Goal: Information Seeking & Learning: Learn about a topic

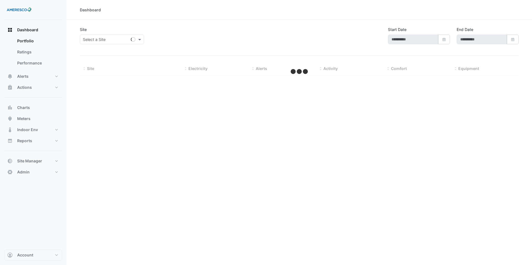
type input "**********"
select select "**"
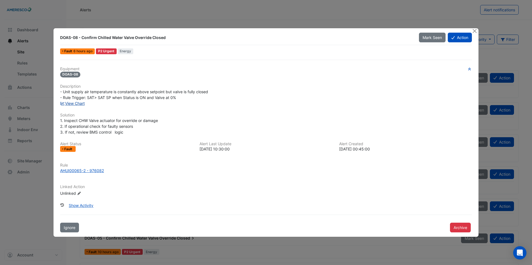
click at [78, 103] on link "View Chart" at bounding box center [72, 103] width 25 height 5
click at [173, 40] on div "DOAS-08 - Confirm Chilled Water Valve Override Closed" at bounding box center [236, 38] width 352 height 6
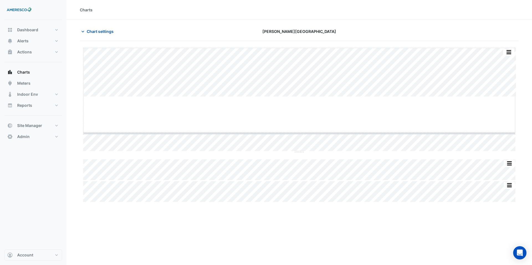
drag, startPoint x: 298, startPoint y: 97, endPoint x: 298, endPoint y: 143, distance: 46.5
click at [92, 29] on span "Chart settings" at bounding box center [100, 32] width 27 height 6
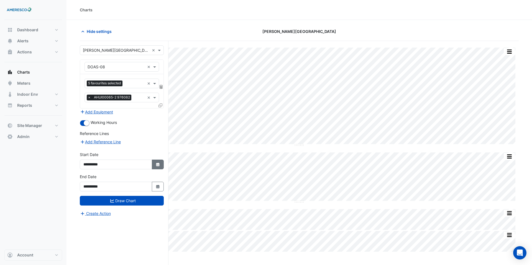
click at [157, 163] on icon "Select Date" at bounding box center [157, 165] width 5 height 4
select select "**"
select select "****"
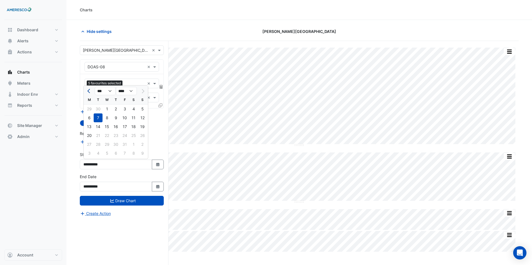
click at [88, 92] on button "Previous month" at bounding box center [89, 91] width 7 height 9
select select "*"
click at [96, 109] on div "1" at bounding box center [98, 109] width 9 height 9
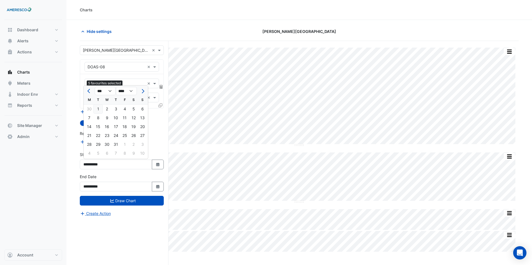
type input "**********"
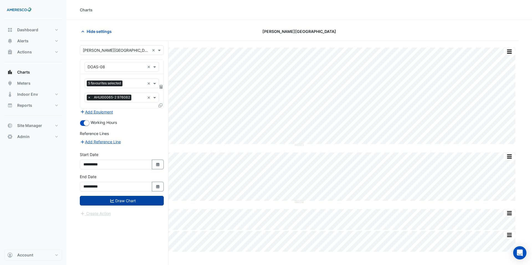
click at [132, 198] on button "Draw Chart" at bounding box center [122, 201] width 84 height 10
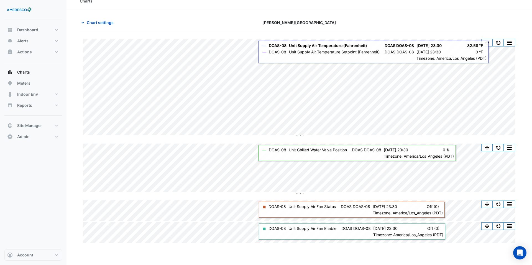
scroll to position [10, 0]
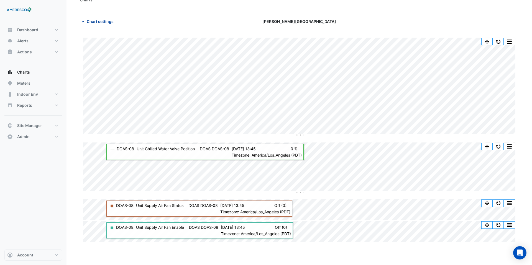
click at [96, 23] on span "Chart settings" at bounding box center [100, 22] width 27 height 6
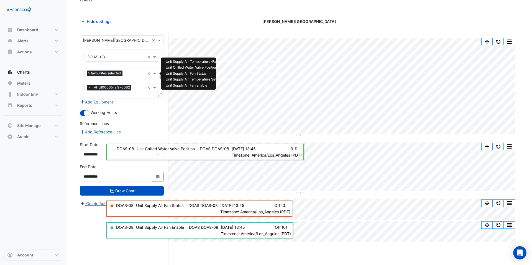
click at [130, 69] on div "5 favourites selected" at bounding box center [115, 73] width 60 height 9
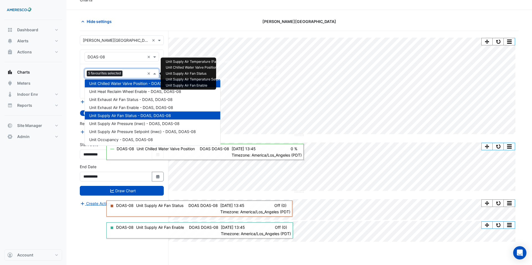
scroll to position [115, 0]
click at [143, 138] on span "Unit Occupancy - DOAS, DOAS-08" at bounding box center [121, 139] width 64 height 5
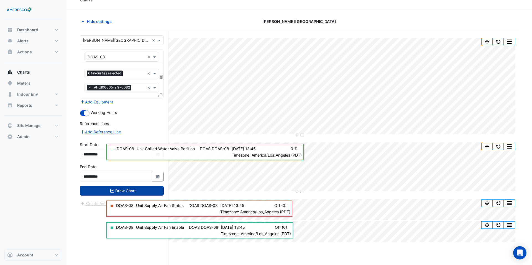
click at [146, 189] on button "Draw Chart" at bounding box center [122, 191] width 84 height 10
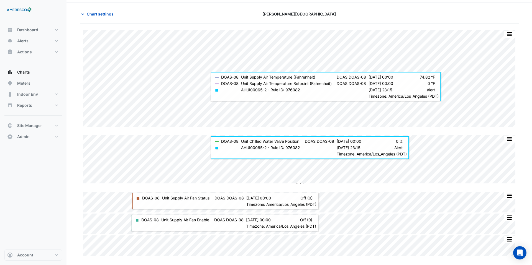
scroll to position [21, 0]
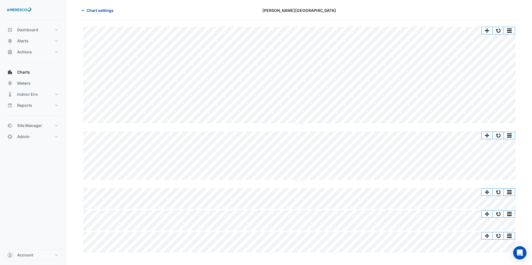
click at [89, 7] on span "Chart settings" at bounding box center [100, 10] width 27 height 6
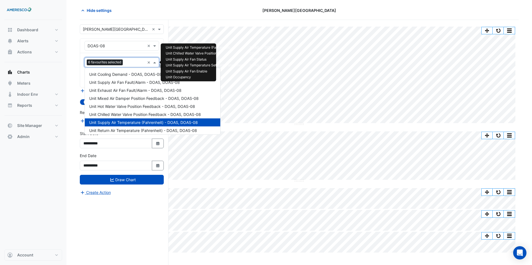
click at [137, 63] on input "text" at bounding box center [135, 63] width 20 height 6
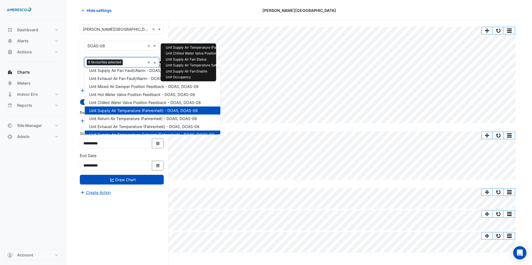
scroll to position [0, 0]
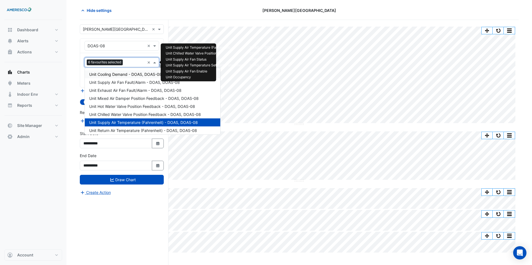
click at [133, 75] on span "Unit Cooling Demand - DOAS, DOAS-08" at bounding box center [125, 74] width 73 height 5
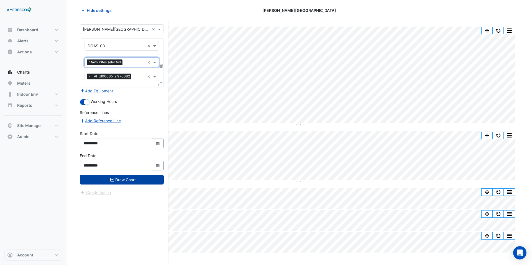
click at [150, 179] on button "Draw Chart" at bounding box center [122, 180] width 84 height 10
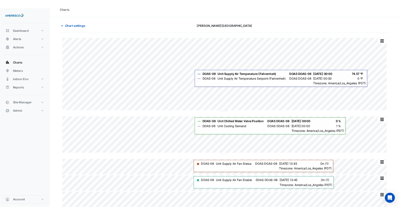
scroll to position [9, 0]
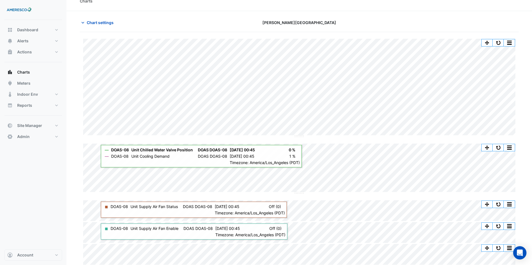
click at [258, 140] on div "Split All Split None Print Save as JPEG Save as PNG Pivot Data Table Export CSV…" at bounding box center [299, 152] width 439 height 226
